Goal: Information Seeking & Learning: Learn about a topic

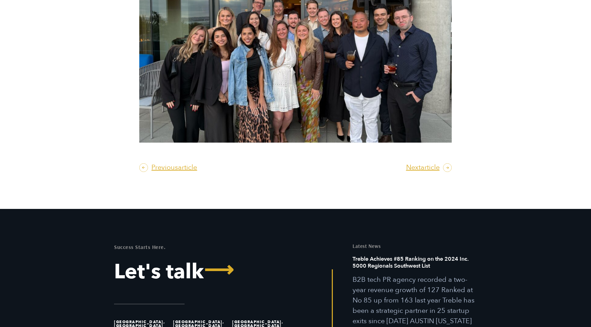
scroll to position [2486, 0]
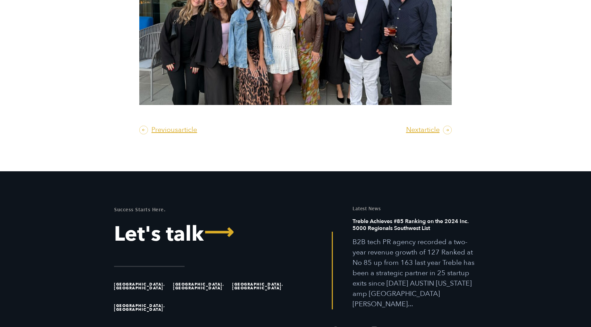
click at [437, 130] on span "article" at bounding box center [429, 129] width 19 height 7
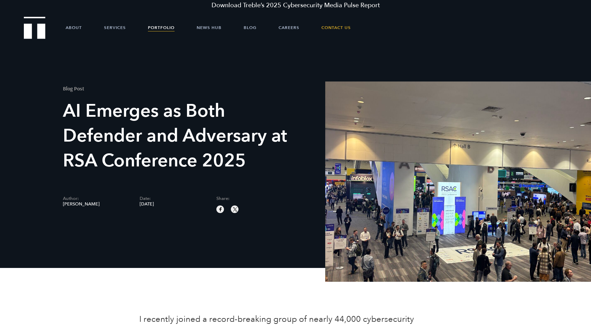
click at [165, 29] on link "Portfolio" at bounding box center [161, 27] width 27 height 21
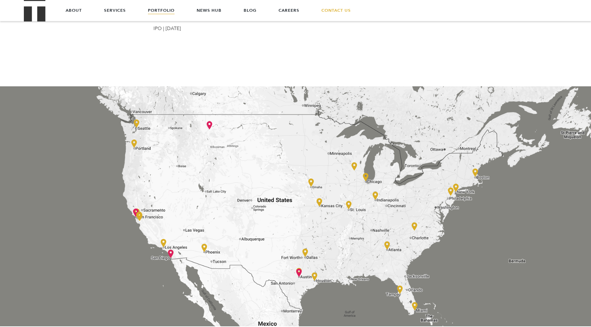
scroll to position [814, 0]
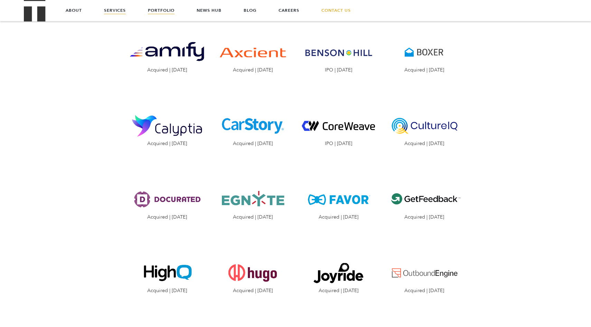
click at [111, 2] on link "Services" at bounding box center [115, 10] width 22 height 21
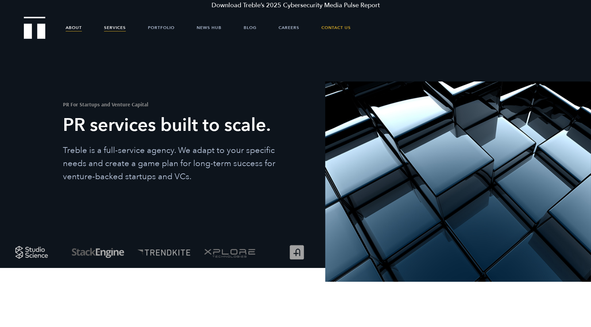
click at [68, 30] on link "About" at bounding box center [74, 27] width 16 height 21
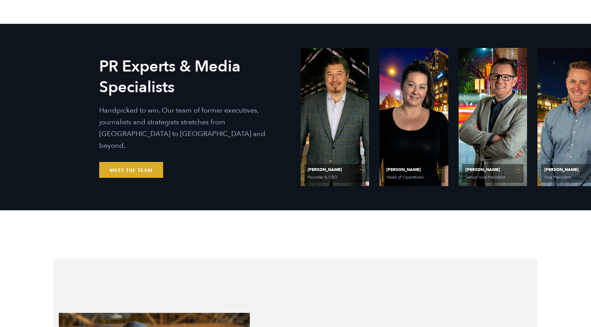
scroll to position [403, 0]
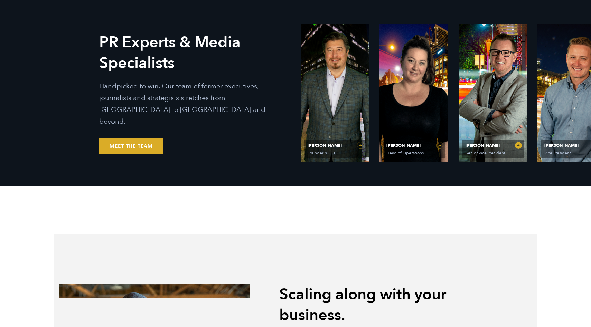
click at [493, 76] on link "Matt Grant Senior Vice President" at bounding box center [492, 93] width 68 height 138
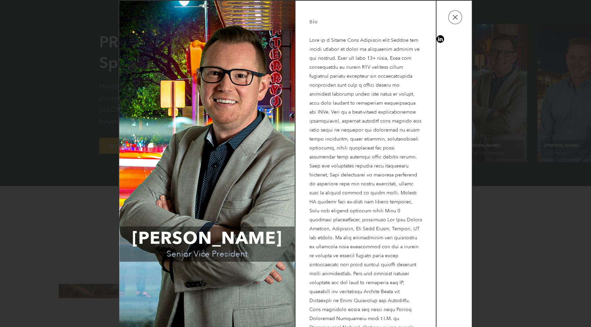
scroll to position [31, 0]
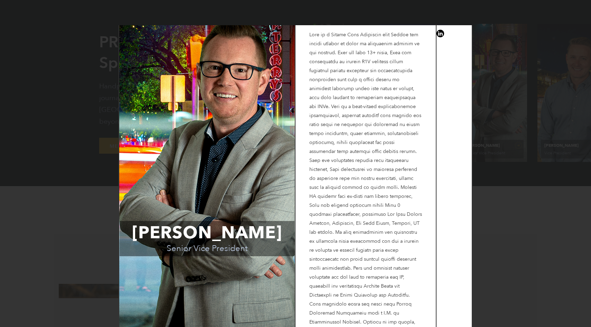
drag, startPoint x: 343, startPoint y: 39, endPoint x: 343, endPoint y: 72, distance: 33.5
click at [343, 72] on p at bounding box center [365, 182] width 113 height 325
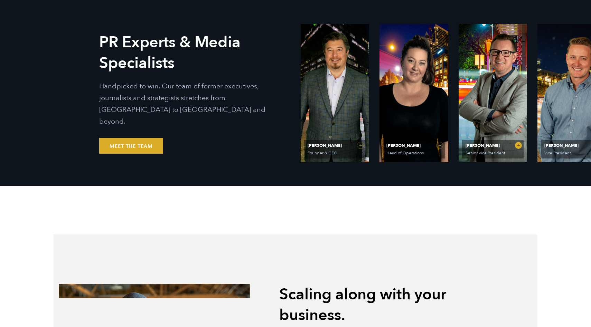
click at [459, 74] on link "Matt Grant Senior Vice President" at bounding box center [492, 93] width 68 height 138
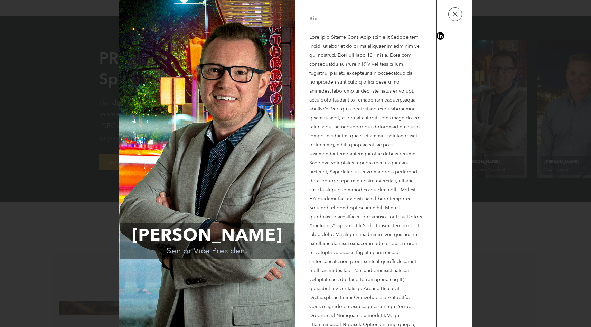
scroll to position [0, 0]
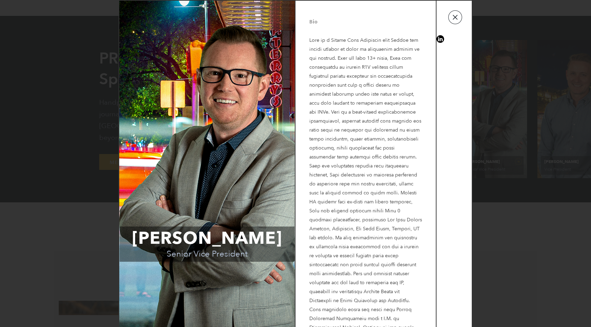
click at [448, 22] on button "button" at bounding box center [455, 17] width 14 height 14
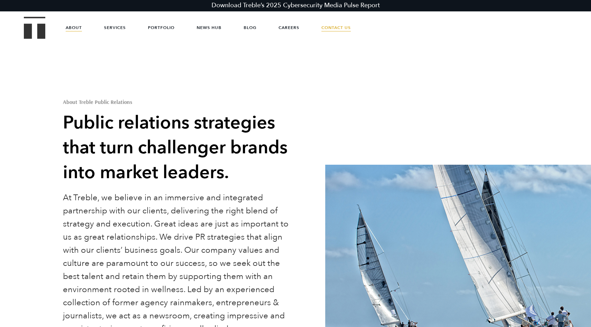
click at [327, 27] on link "Contact Us" at bounding box center [335, 27] width 29 height 21
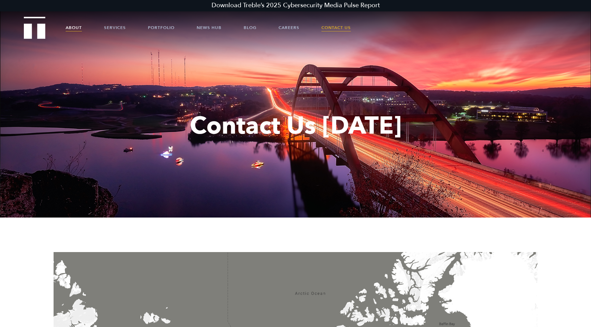
click at [76, 28] on link "About" at bounding box center [74, 27] width 16 height 21
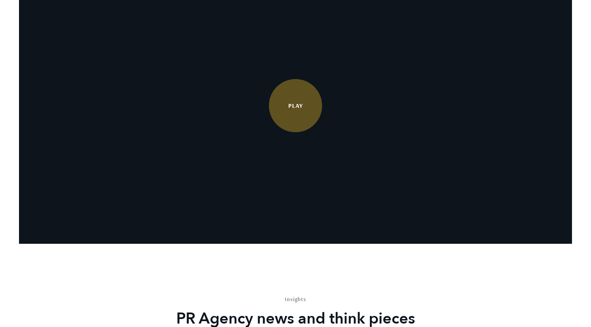
scroll to position [1503, 0]
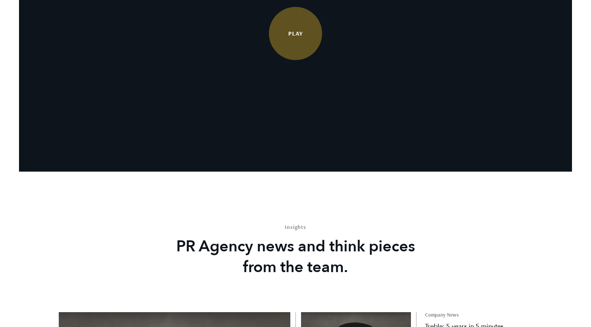
drag, startPoint x: 0, startPoint y: 0, endPoint x: 168, endPoint y: 149, distance: 224.2
click at [168, 149] on video at bounding box center [295, 33] width 553 height 276
click at [283, 60] on link "Play" at bounding box center [295, 33] width 53 height 53
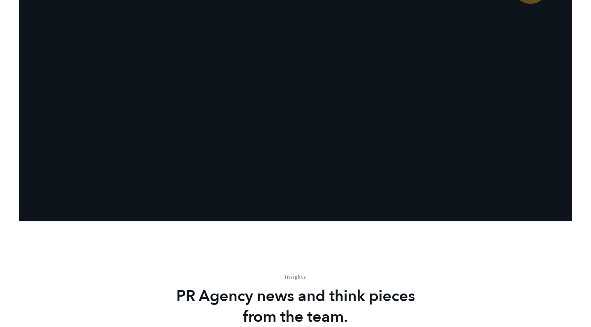
scroll to position [1472, 0]
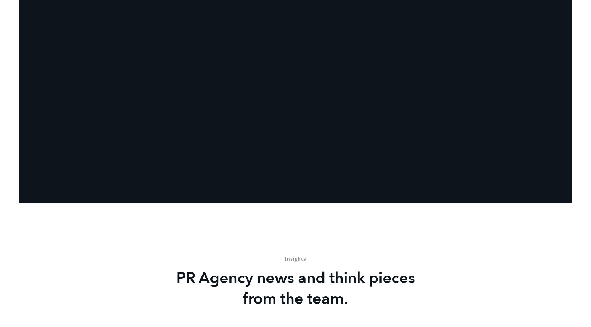
click at [461, 98] on video at bounding box center [295, 65] width 553 height 276
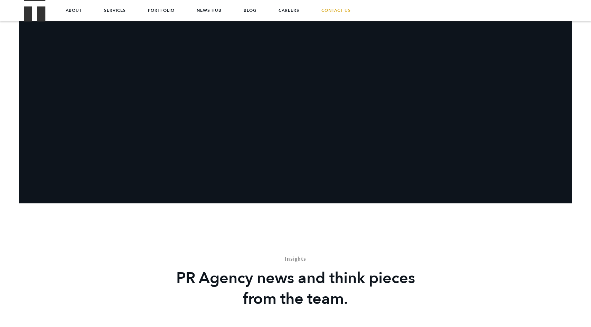
scroll to position [1378, 0]
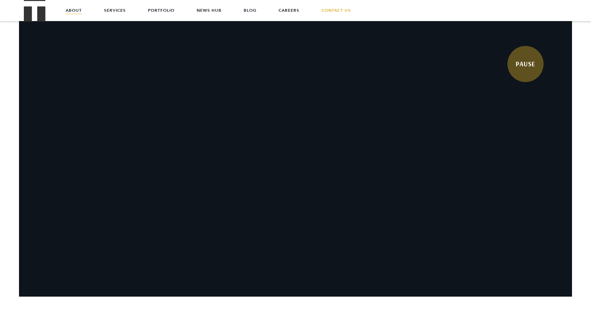
click at [532, 63] on link "PAUSE" at bounding box center [525, 64] width 36 height 36
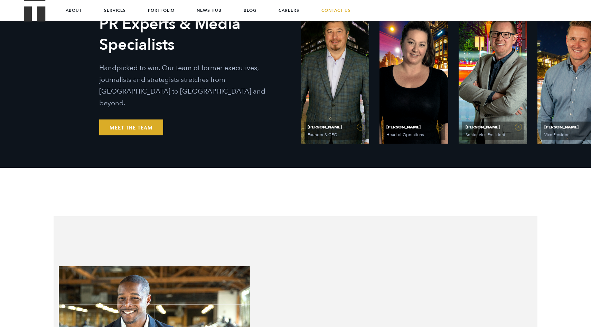
scroll to position [363, 0]
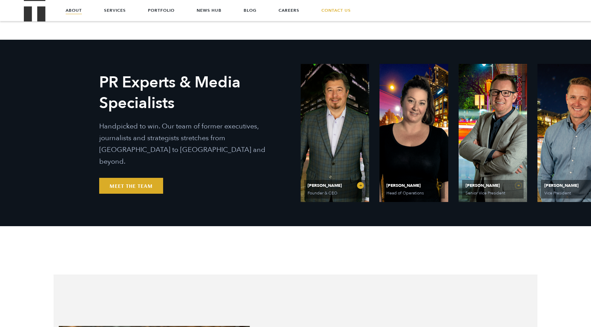
click at [352, 106] on link "Ethan Parker Founder & CEO" at bounding box center [335, 133] width 68 height 138
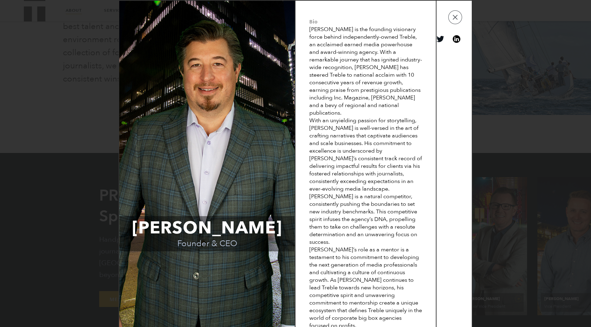
scroll to position [247, 0]
click at [455, 24] on button "button" at bounding box center [455, 17] width 14 height 14
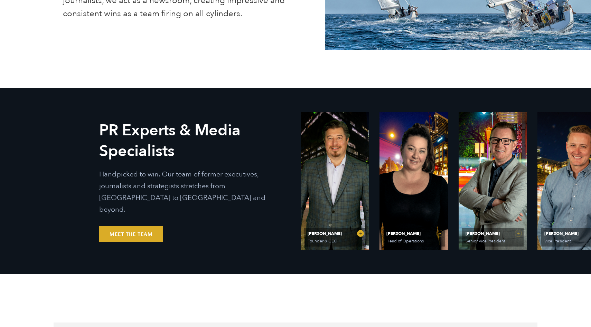
scroll to position [322, 0]
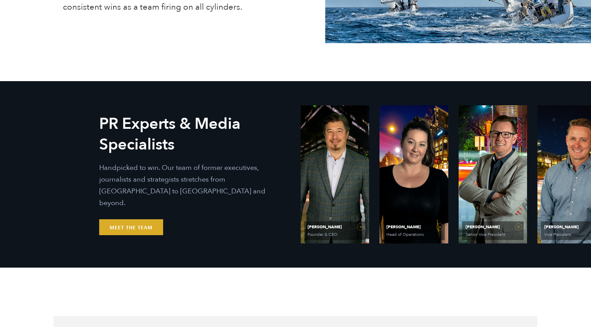
click at [575, 217] on link "Will Kruisbrink Vice President" at bounding box center [571, 174] width 68 height 138
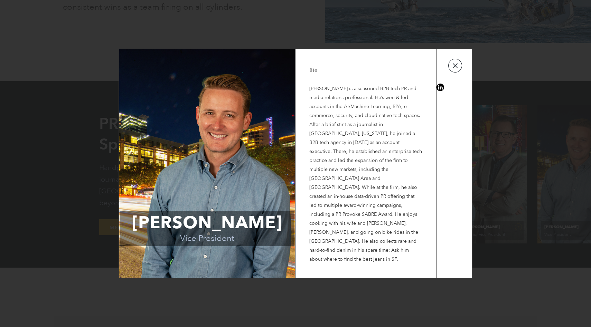
click at [460, 67] on button "button" at bounding box center [455, 66] width 14 height 14
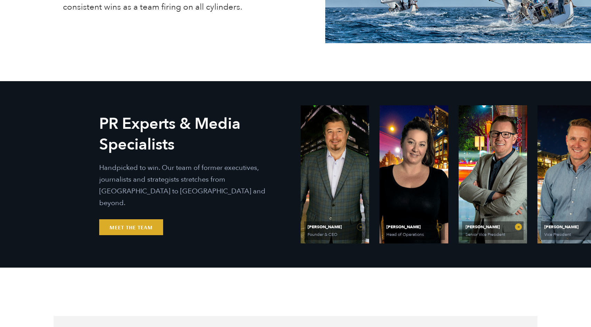
click at [519, 166] on link "Matt Grant Senior Vice President" at bounding box center [492, 174] width 68 height 138
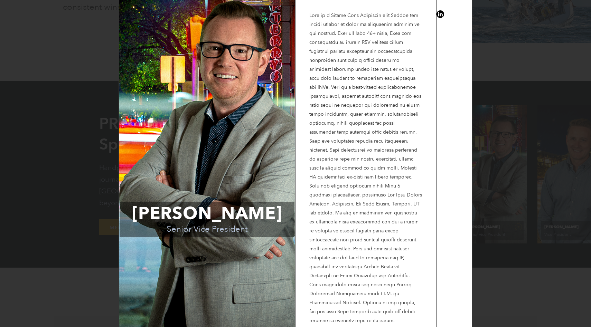
scroll to position [26, 0]
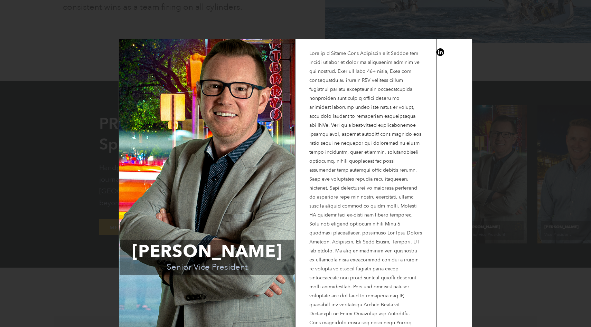
drag, startPoint x: 362, startPoint y: 88, endPoint x: 362, endPoint y: 133, distance: 44.6
click at [362, 133] on p at bounding box center [365, 201] width 113 height 325
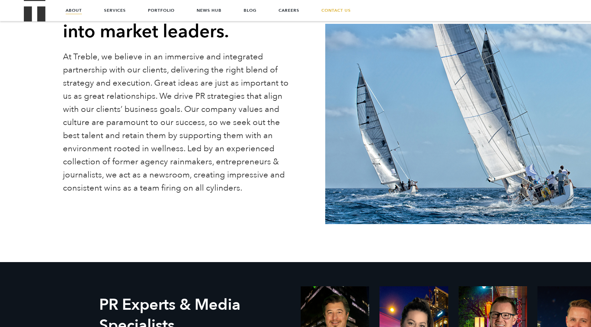
scroll to position [0, 0]
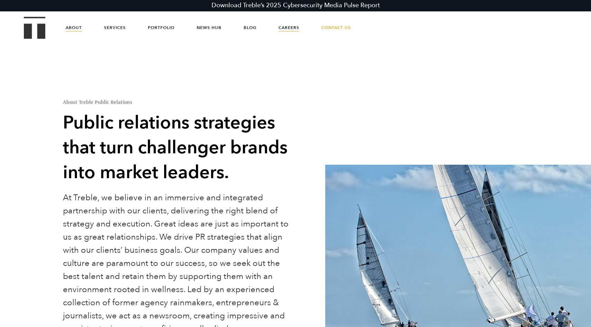
click at [289, 24] on link "Careers" at bounding box center [288, 27] width 21 height 21
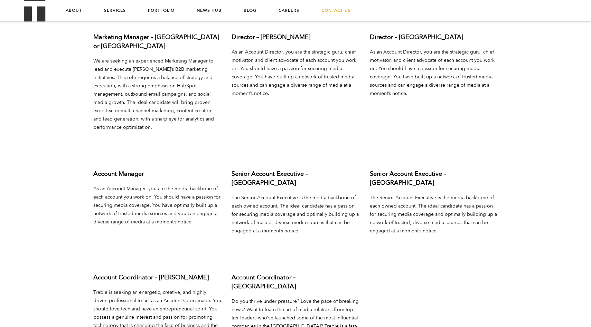
scroll to position [2473, 0]
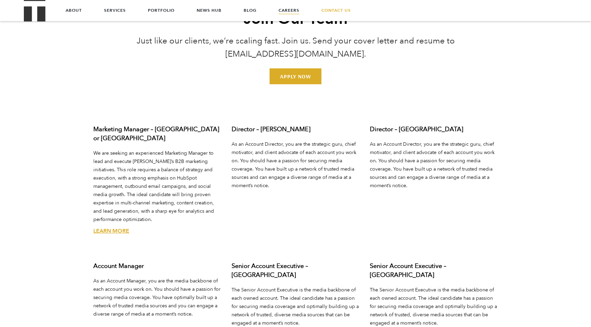
click at [115, 227] on link "Learn More" at bounding box center [111, 231] width 36 height 8
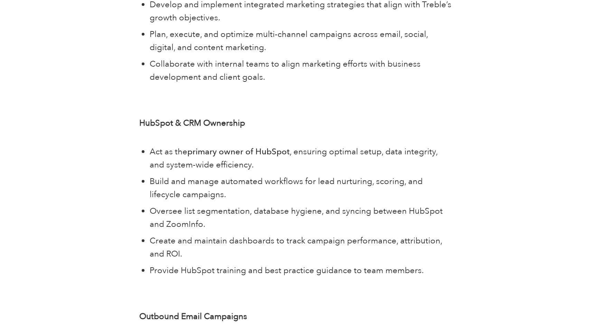
scroll to position [822, 0]
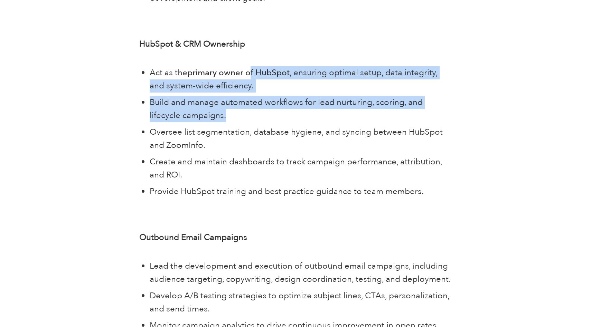
drag, startPoint x: 252, startPoint y: 56, endPoint x: 252, endPoint y: 102, distance: 46.3
click at [252, 102] on ul "Act as the primary owner of HubSpot , ensuring optimal setup, data integrity, a…" at bounding box center [301, 132] width 302 height 132
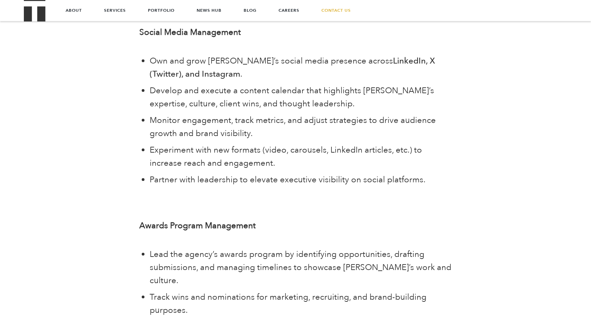
scroll to position [1190, 0]
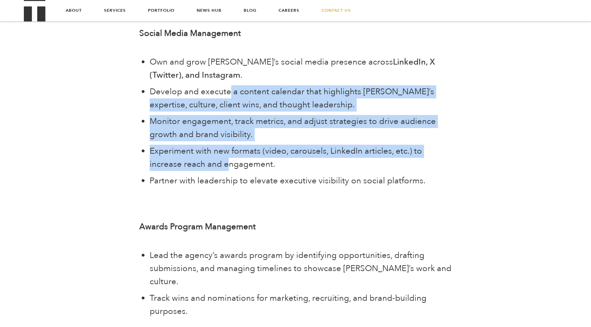
drag, startPoint x: 228, startPoint y: 75, endPoint x: 228, endPoint y: 152, distance: 76.3
click at [228, 152] on ul "Own and grow [PERSON_NAME]’s social media presence across LinkedIn, X (Twitter)…" at bounding box center [301, 122] width 302 height 132
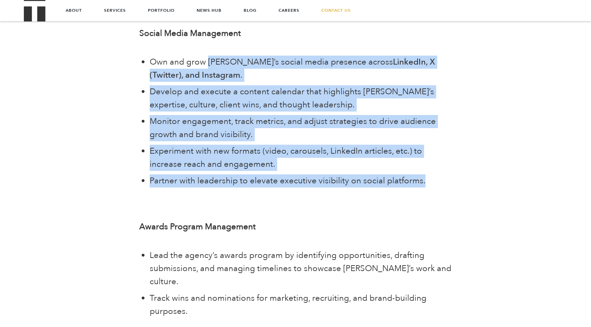
drag, startPoint x: 207, startPoint y: 48, endPoint x: 207, endPoint y: 183, distance: 134.4
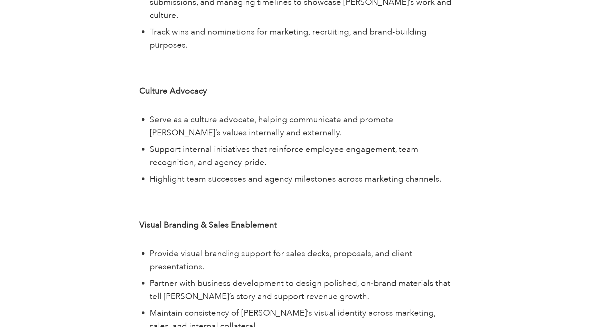
scroll to position [1586, 0]
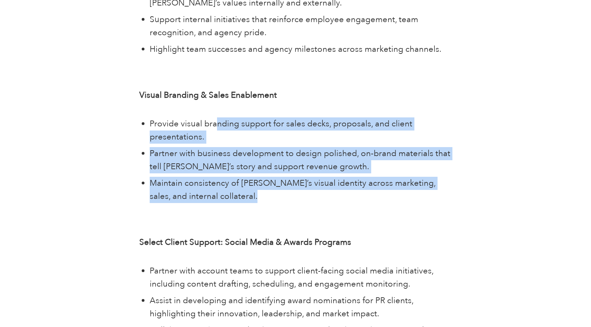
drag, startPoint x: 214, startPoint y: 93, endPoint x: 213, endPoint y: 196, distance: 102.9
click at [213, 196] on div "About Treble Treble is turning the traditional PR agency model on its head. Led…" at bounding box center [295, 40] width 322 height 2778
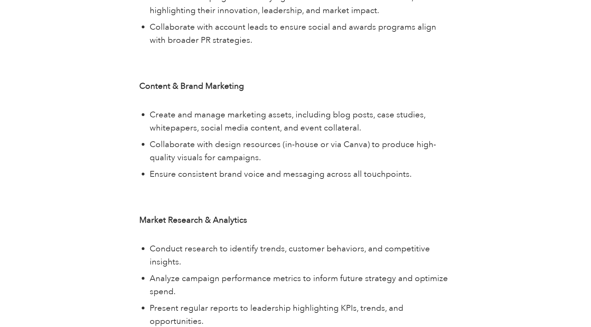
scroll to position [1891, 0]
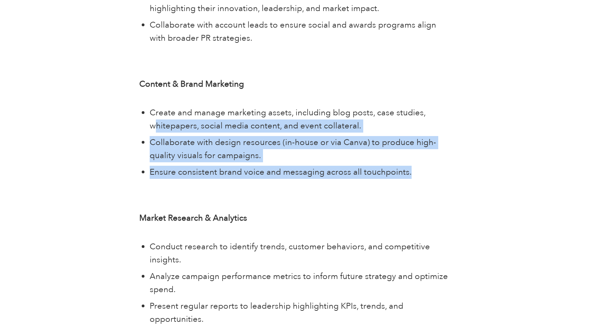
drag, startPoint x: 153, startPoint y: 98, endPoint x: 166, endPoint y: 180, distance: 83.0
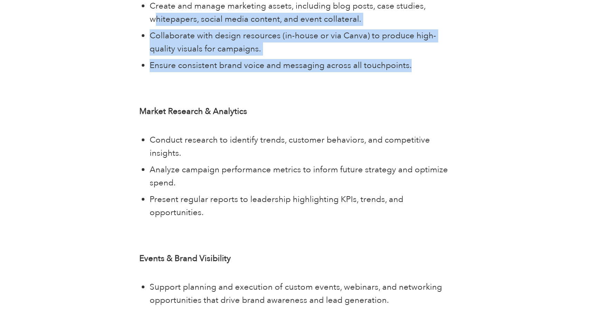
scroll to position [1998, 0]
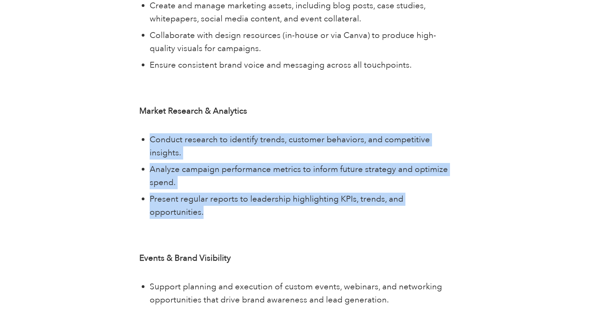
drag, startPoint x: 152, startPoint y: 111, endPoint x: 166, endPoint y: 213, distance: 102.9
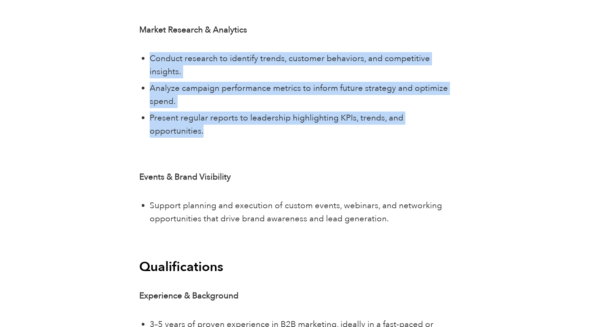
scroll to position [2083, 0]
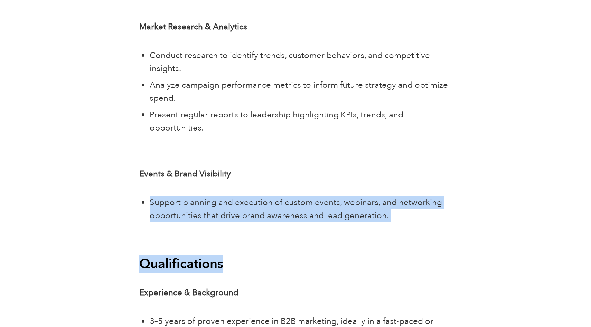
drag, startPoint x: 155, startPoint y: 162, endPoint x: 221, endPoint y: 234, distance: 97.6
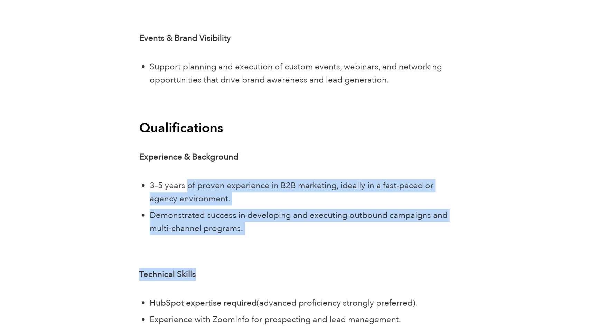
drag, startPoint x: 187, startPoint y: 165, endPoint x: 207, endPoint y: 270, distance: 106.8
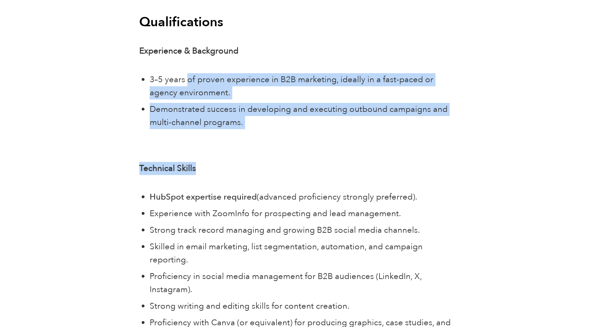
scroll to position [2325, 0]
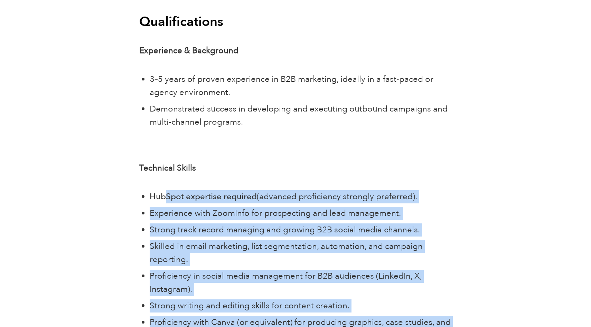
drag, startPoint x: 165, startPoint y: 173, endPoint x: 193, endPoint y: 305, distance: 135.4
click at [193, 305] on ul "HubSpot expertise required (advanced proficiency strongly preferred). Experienc…" at bounding box center [301, 274] width 302 height 169
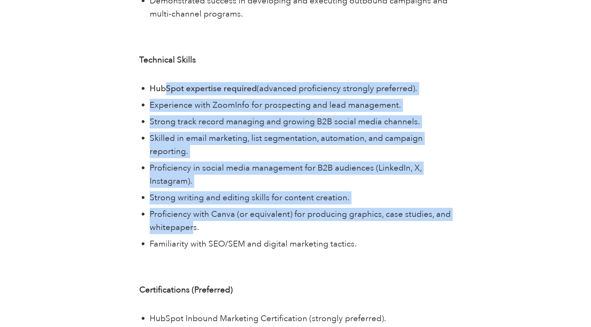
scroll to position [2677, 0]
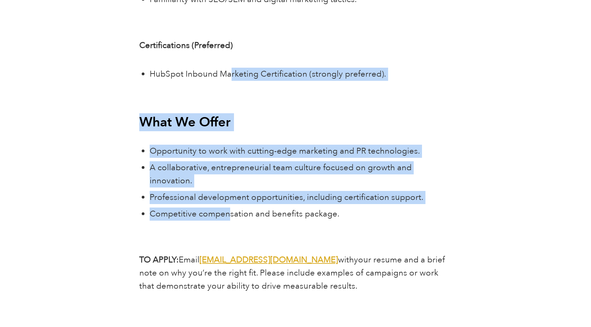
drag, startPoint x: 230, startPoint y: 44, endPoint x: 230, endPoint y: 194, distance: 150.3
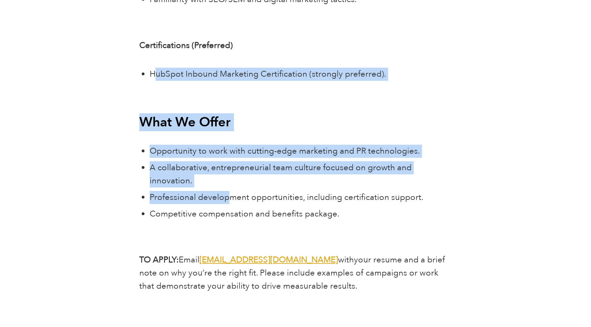
drag, startPoint x: 160, startPoint y: 46, endPoint x: 228, endPoint y: 177, distance: 148.2
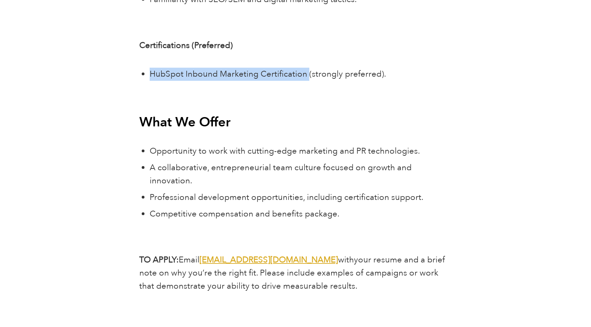
drag, startPoint x: 149, startPoint y: 45, endPoint x: 307, endPoint y: 46, distance: 158.2
copy span "HubSpot Inbound Marketing Certification"
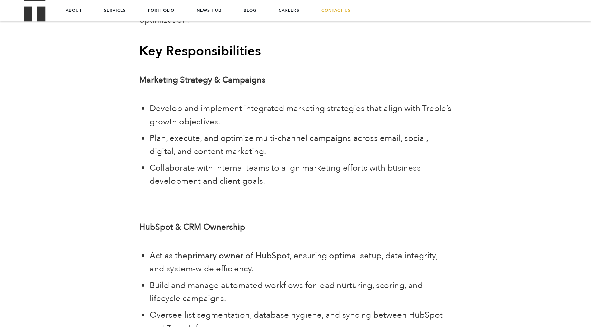
scroll to position [596, 0]
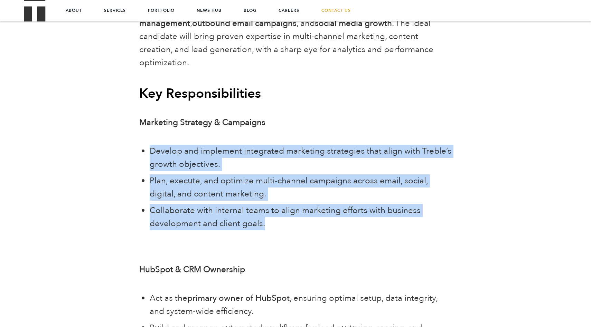
drag, startPoint x: 143, startPoint y: 136, endPoint x: 154, endPoint y: 220, distance: 84.6
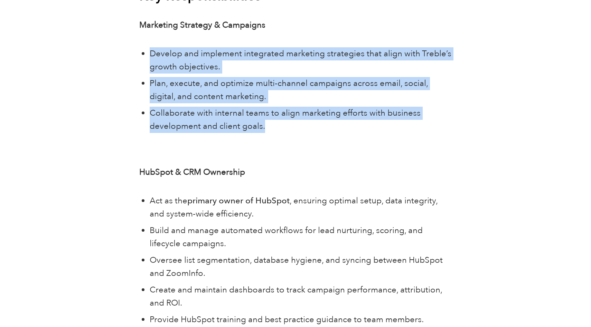
scroll to position [694, 0]
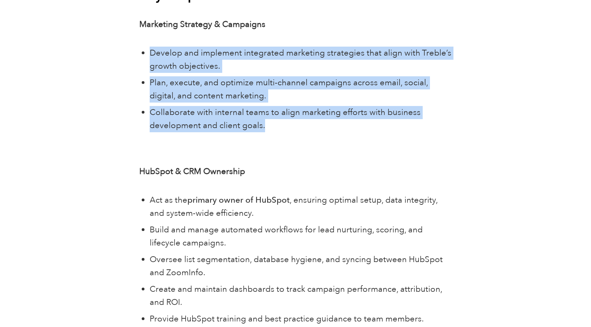
click at [168, 58] on span "Develop and implement integrated marketing strategies that align with Treble’s …" at bounding box center [301, 59] width 302 height 25
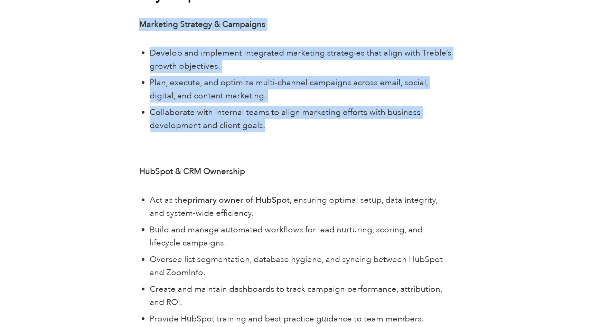
drag, startPoint x: 139, startPoint y: 8, endPoint x: 247, endPoint y: 124, distance: 157.9
copy div "Marketing Strategy & Campaigns Develop and implement integrated marketing strat…"
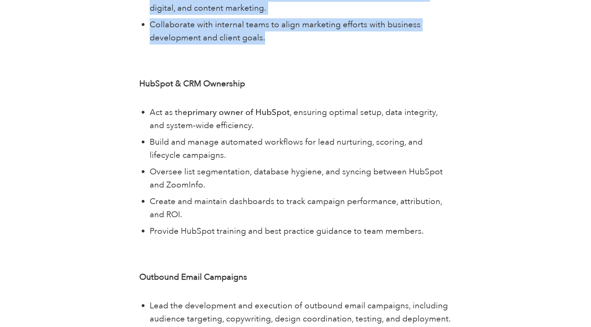
scroll to position [783, 0]
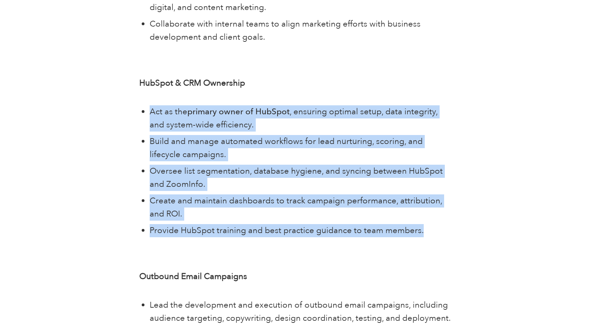
drag, startPoint x: 148, startPoint y: 97, endPoint x: 302, endPoint y: 239, distance: 209.0
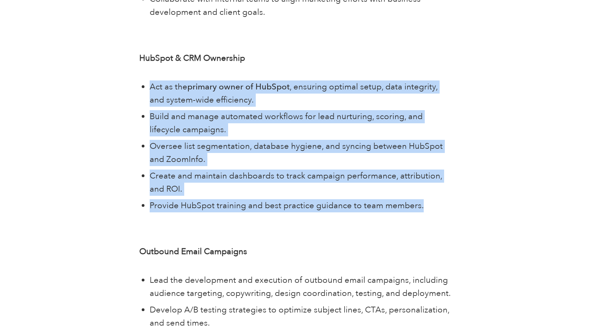
scroll to position [808, 0]
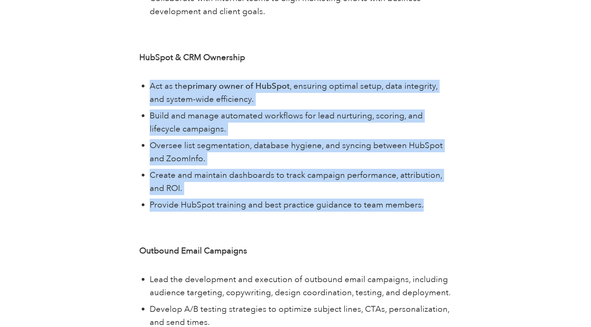
click at [212, 110] on span "Build and manage automated workflows for lead nurturing, scoring, and lifecycle…" at bounding box center [286, 122] width 273 height 25
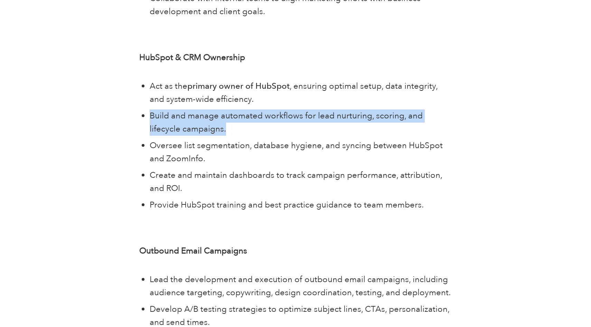
drag, startPoint x: 152, startPoint y: 99, endPoint x: 238, endPoint y: 121, distance: 88.8
click at [238, 121] on li "Build and manage automated workflows for lead nurturing, scoring, and lifecycle…" at bounding box center [301, 122] width 302 height 26
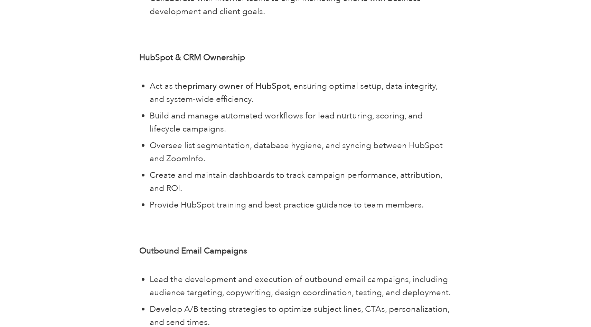
click at [203, 143] on span "Oversee list segmentation, database hygiene, and syncing between HubSpot and Zo…" at bounding box center [296, 152] width 293 height 25
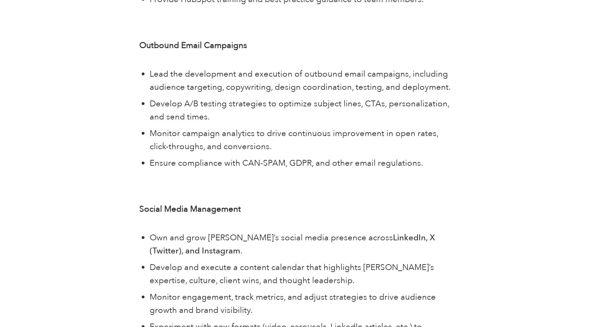
scroll to position [1020, 0]
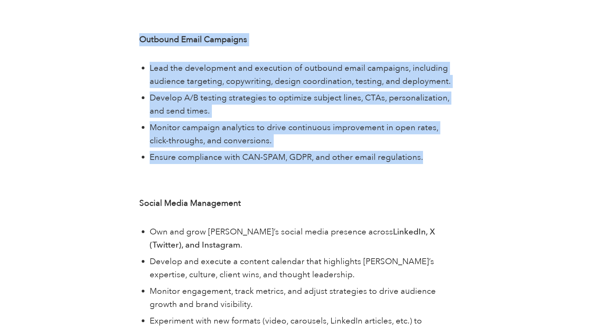
drag, startPoint x: 138, startPoint y: 26, endPoint x: 446, endPoint y: 151, distance: 332.6
copy div "Outbound Email Campaigns Lead the development and execution of outbound email c…"
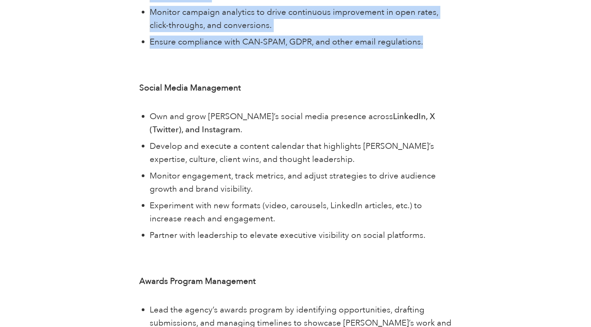
scroll to position [1136, 0]
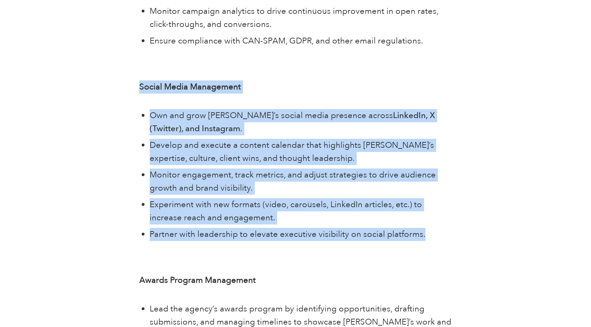
drag, startPoint x: 140, startPoint y: 73, endPoint x: 485, endPoint y: 225, distance: 377.7
copy div "Social Media Management Own and grow [PERSON_NAME]’s social media presence acro…"
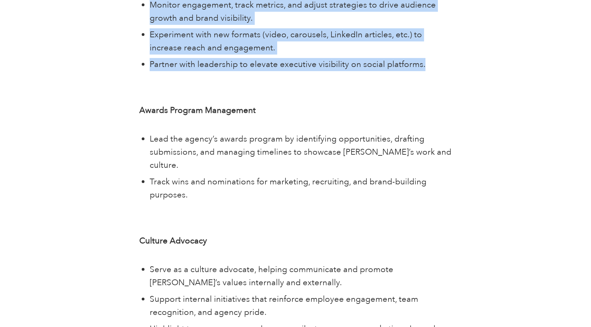
scroll to position [1317, 0]
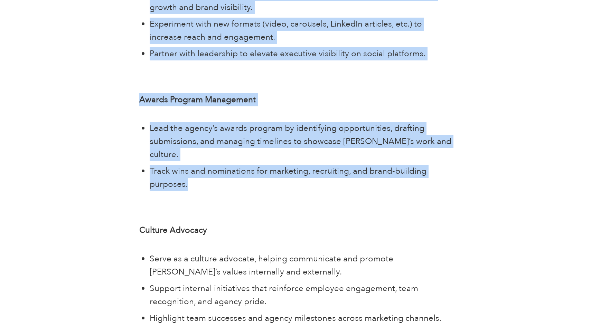
drag, startPoint x: 209, startPoint y: 160, endPoint x: 133, endPoint y: 79, distance: 111.4
click at [133, 79] on div "Share About Treble Treble is turning the traditional PR agency model on its hea…" at bounding box center [296, 309] width 484 height 2778
click at [204, 165] on span "Track wins and nominations for marketing, recruiting, and brand-building purpos…" at bounding box center [288, 177] width 277 height 25
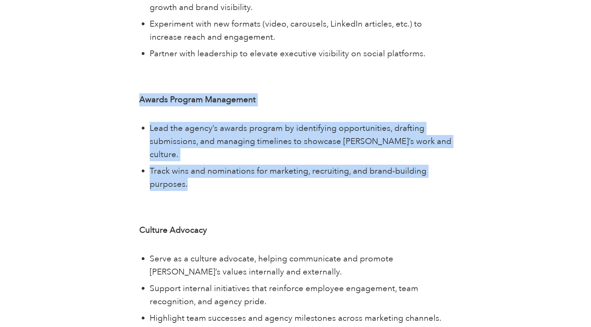
drag, startPoint x: 207, startPoint y: 168, endPoint x: 139, endPoint y: 86, distance: 106.5
click at [139, 86] on div "About Treble Treble is turning the traditional PR agency model on its head. Led…" at bounding box center [295, 309] width 322 height 2778
copy div "Awards Program Management Lead the agency’s awards program by identifying oppor…"
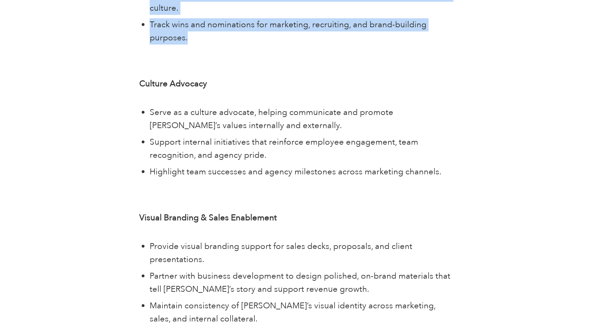
scroll to position [1469, 0]
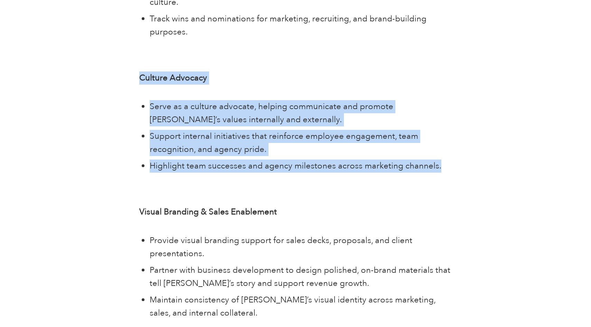
drag, startPoint x: 134, startPoint y: 49, endPoint x: 453, endPoint y: 147, distance: 333.2
click at [453, 147] on div "About Treble Treble is turning the traditional PR agency model on its head. Led…" at bounding box center [295, 157] width 322 height 2778
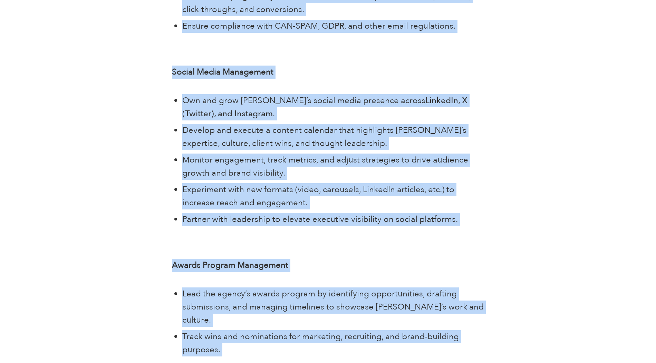
scroll to position [1152, 0]
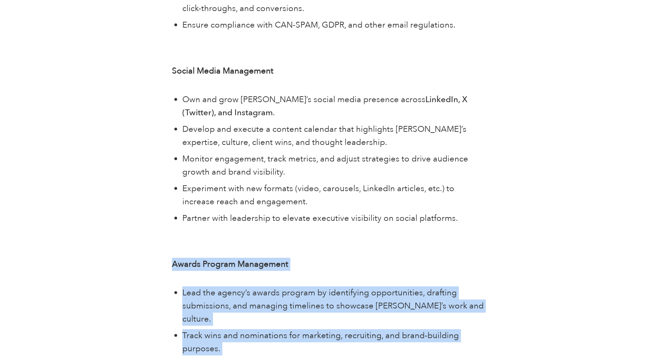
drag, startPoint x: 435, startPoint y: 188, endPoint x: 172, endPoint y: 251, distance: 270.7
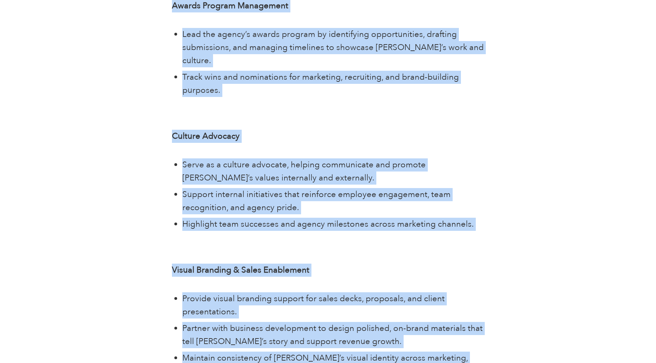
copy div "Loremi Dolorsi Ametconsec Adip eli seddoe’t incidi utlabor et doloremagna aliqu…"
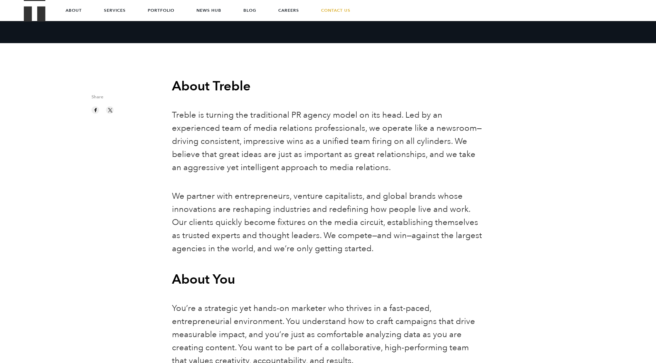
scroll to position [0, 0]
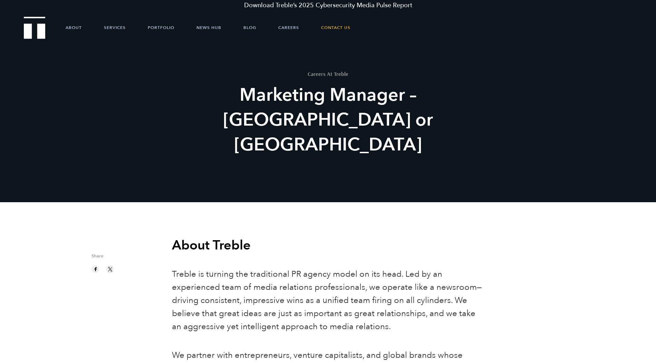
click at [187, 191] on div "Careers At Treble Marketing Manager – [GEOGRAPHIC_DATA] or [GEOGRAPHIC_DATA]" at bounding box center [328, 145] width 656 height 202
